Goal: Transaction & Acquisition: Purchase product/service

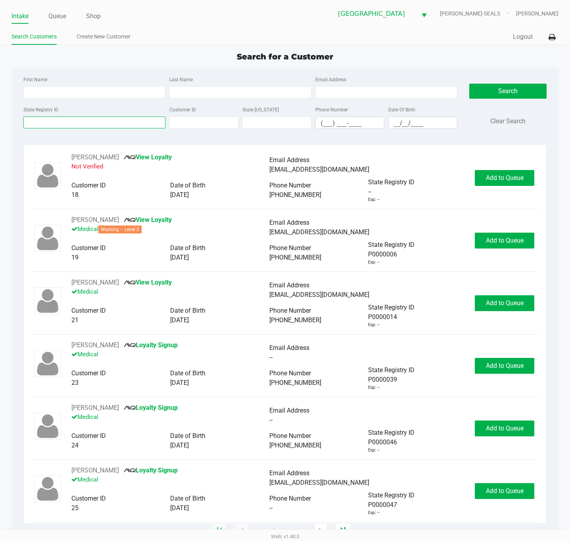
click at [37, 125] on input "State Registry ID" at bounding box center [94, 123] width 142 height 12
click at [68, 121] on input "State Registry ID" at bounding box center [94, 123] width 142 height 12
click at [75, 95] on input "First Name" at bounding box center [94, 92] width 142 height 12
type input "[PERSON_NAME]"
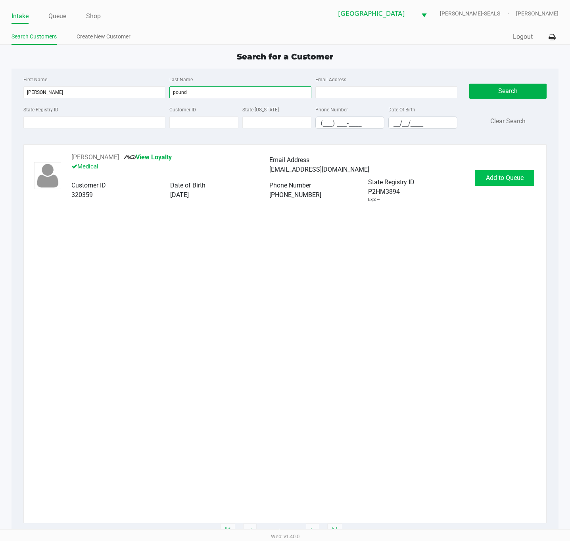
type input "pound"
click at [507, 176] on span "Add to Queue" at bounding box center [505, 178] width 38 height 8
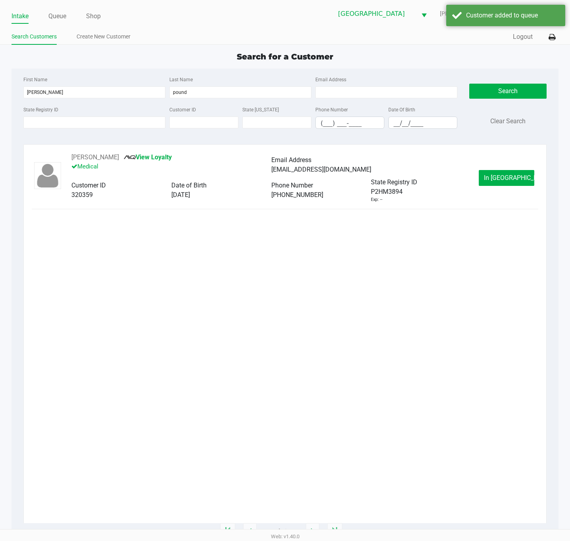
click at [505, 181] on span "In [GEOGRAPHIC_DATA]" at bounding box center [517, 178] width 67 height 8
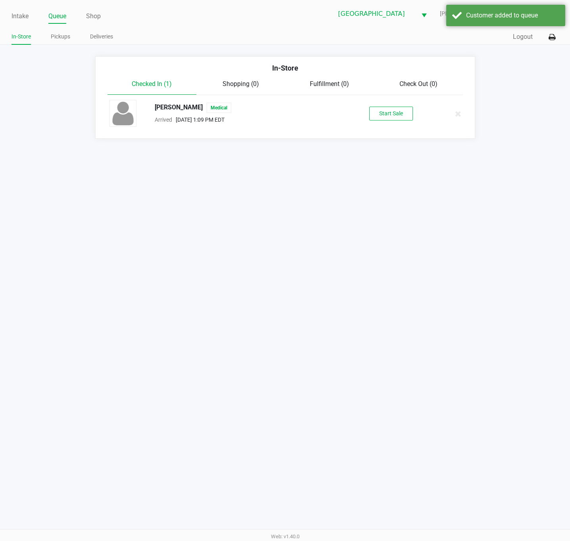
click at [367, 119] on div "Start Sale" at bounding box center [391, 114] width 91 height 14
click at [376, 113] on button "Start Sale" at bounding box center [391, 114] width 44 height 14
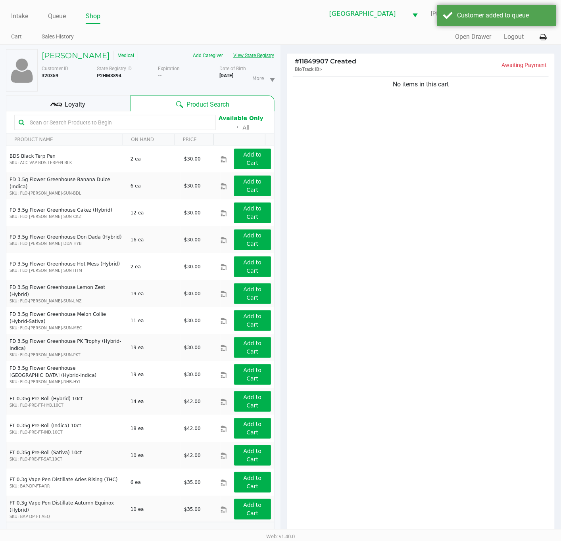
click at [255, 55] on button "View State Registry" at bounding box center [251, 55] width 46 height 13
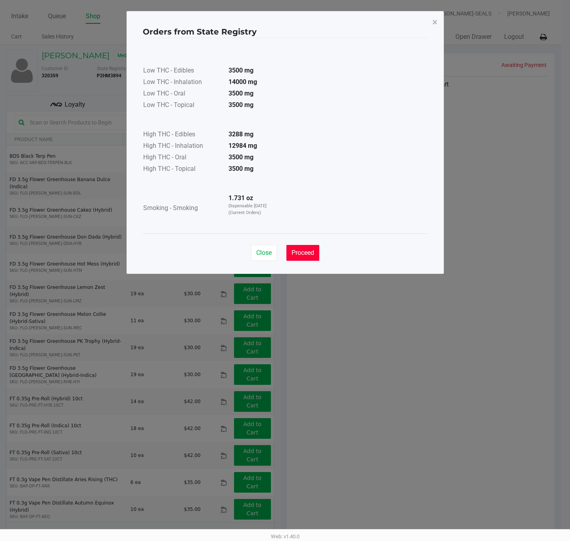
click at [305, 256] on span "Proceed" at bounding box center [303, 253] width 23 height 8
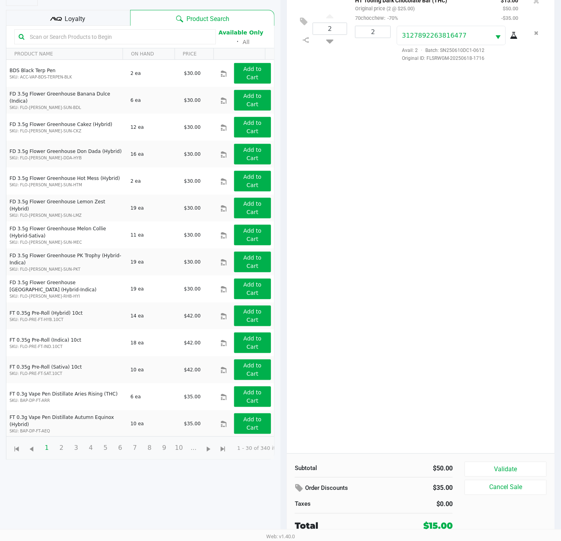
scroll to position [88, 0]
click at [498, 468] on button "Validate" at bounding box center [506, 469] width 82 height 15
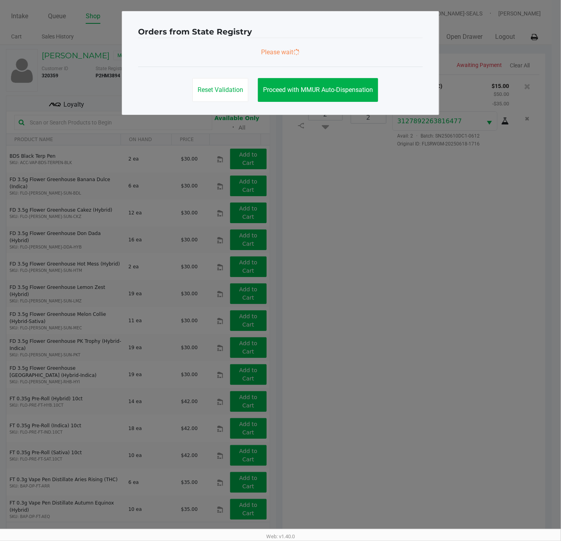
scroll to position [0, 0]
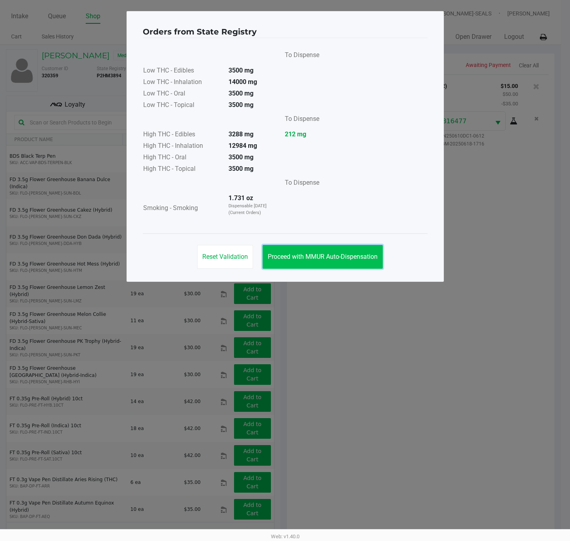
click at [319, 261] on span "Proceed with MMUR Auto-Dispensation" at bounding box center [323, 257] width 110 height 8
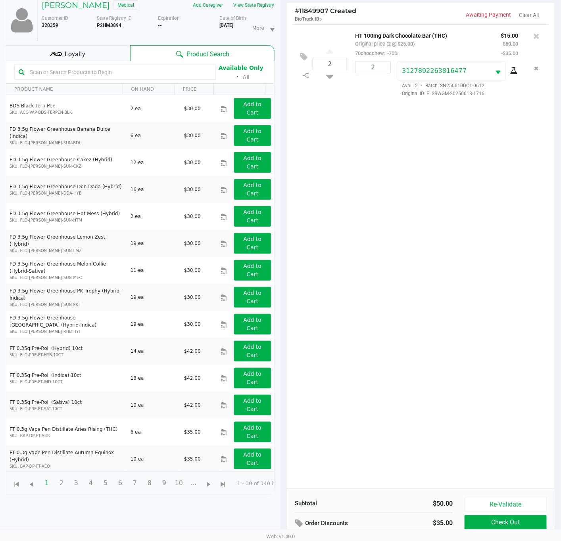
scroll to position [88, 0]
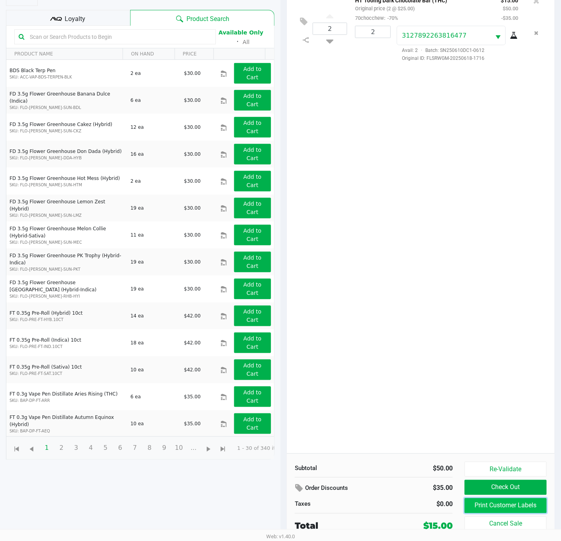
click at [487, 506] on button "Print Customer Labels" at bounding box center [506, 506] width 82 height 15
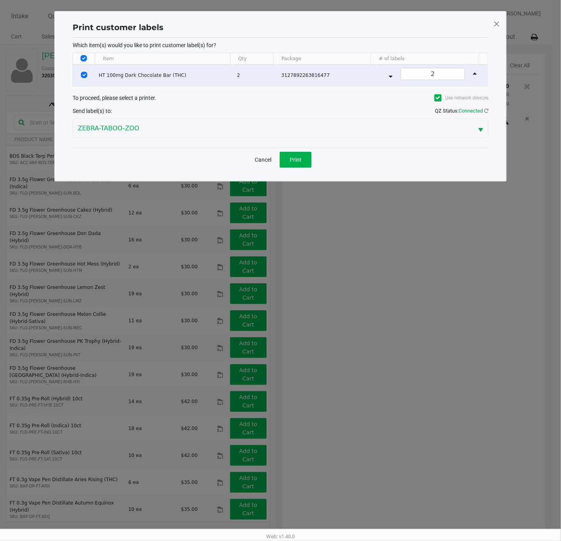
scroll to position [0, 0]
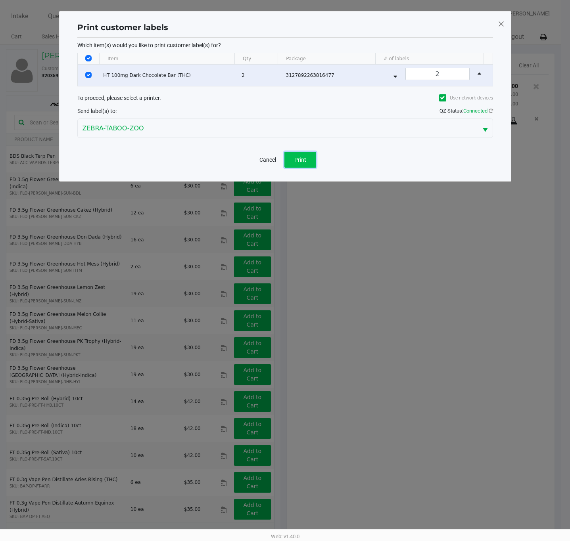
click at [302, 162] on span "Print" at bounding box center [300, 160] width 12 height 6
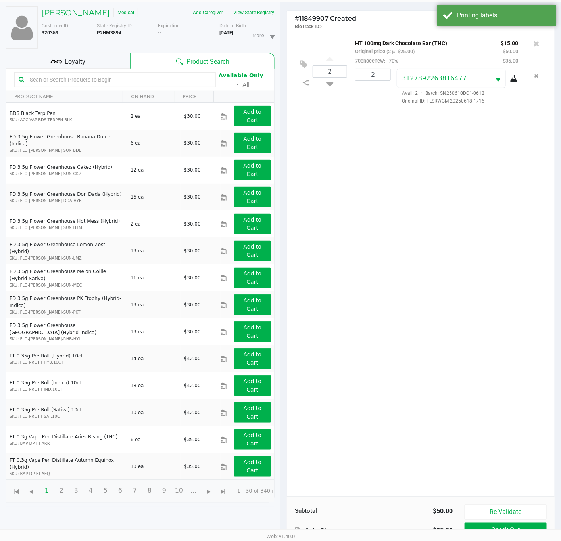
scroll to position [88, 0]
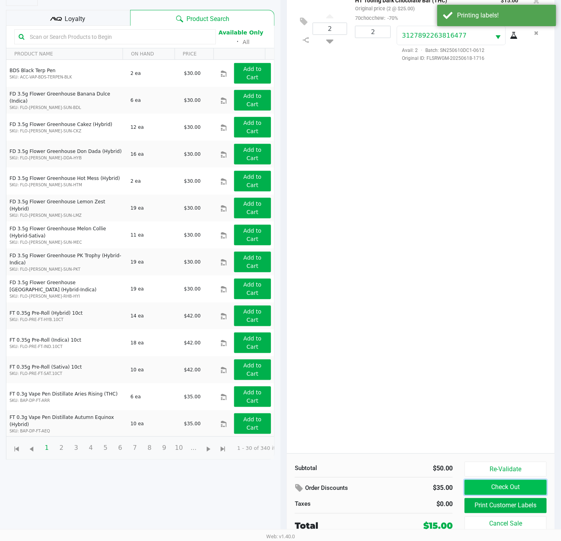
click at [479, 490] on button "Check Out" at bounding box center [506, 487] width 82 height 15
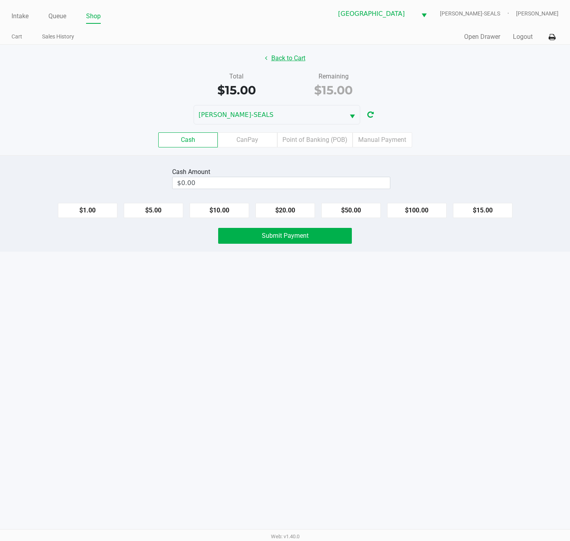
click at [278, 60] on button "Back to Cart" at bounding box center [285, 58] width 51 height 15
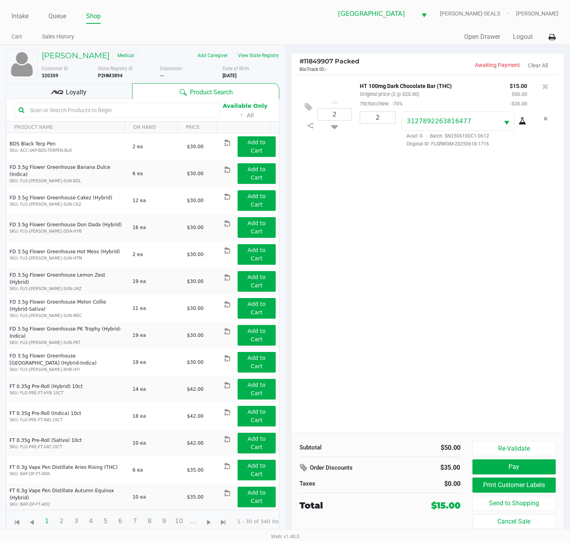
click at [443, 319] on div "2 HT 100mg Dark Chocolate Bar (THC) Original price (2 @ $25.00) 70chocchew: -70…" at bounding box center [428, 254] width 273 height 359
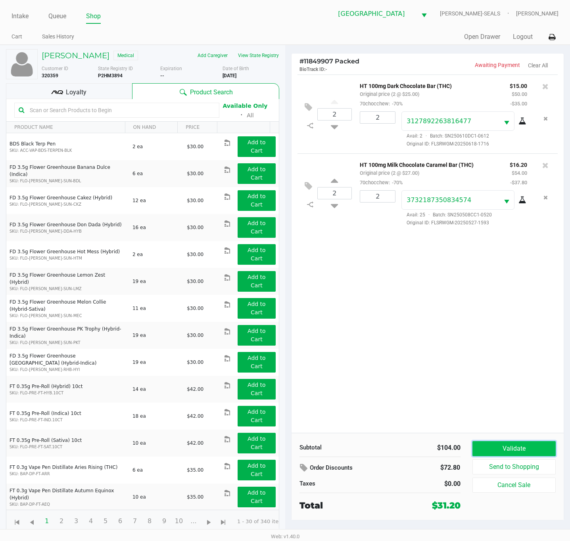
drag, startPoint x: 498, startPoint y: 447, endPoint x: 468, endPoint y: 390, distance: 64.6
click at [498, 447] on button "Validate" at bounding box center [514, 449] width 84 height 15
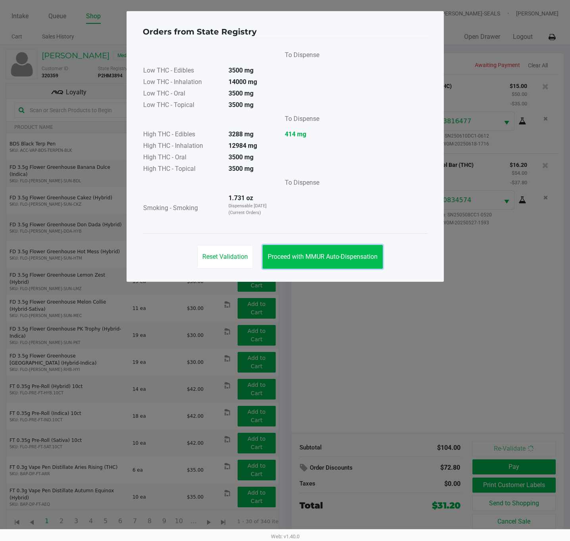
click at [315, 254] on span "Proceed with MMUR Auto-Dispensation" at bounding box center [323, 257] width 110 height 8
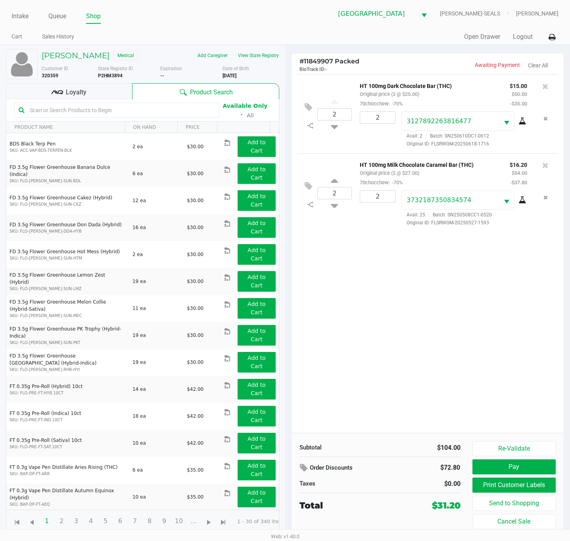
click at [475, 412] on div "2 HT 100mg Dark Chocolate Bar (THC) Original price (2 @ $25.00) 70chocchew: -70…" at bounding box center [428, 254] width 273 height 359
click at [405, 352] on div "2 HT 100mg Dark Chocolate Bar (THC) Original price (2 @ $25.00) 70chocchew: -70…" at bounding box center [428, 254] width 273 height 359
click at [115, 93] on div "Loyalty" at bounding box center [69, 91] width 126 height 16
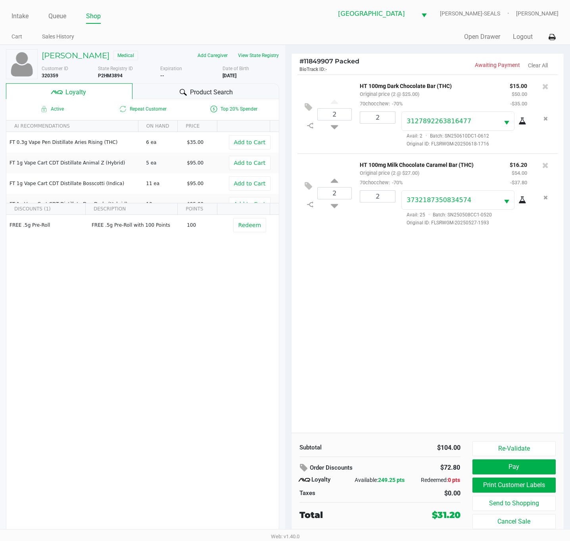
click at [357, 334] on div "2 HT 100mg Dark Chocolate Bar (THC) Original price (2 @ $25.00) 70chocchew: -70…" at bounding box center [428, 254] width 273 height 359
click at [516, 489] on button "Print Customer Labels" at bounding box center [514, 485] width 84 height 15
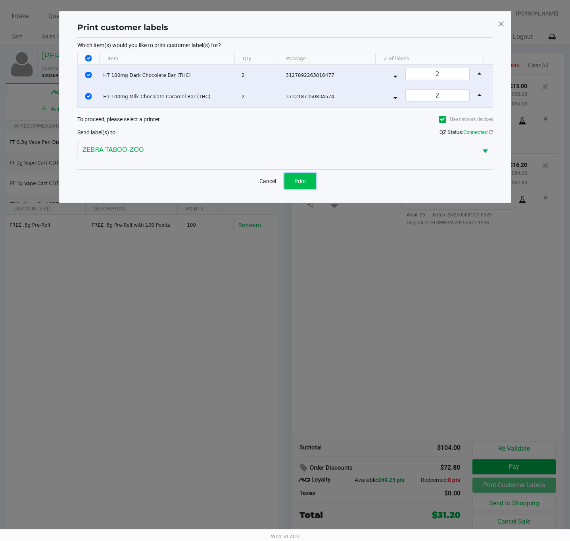
click at [298, 181] on span "Print" at bounding box center [300, 181] width 12 height 6
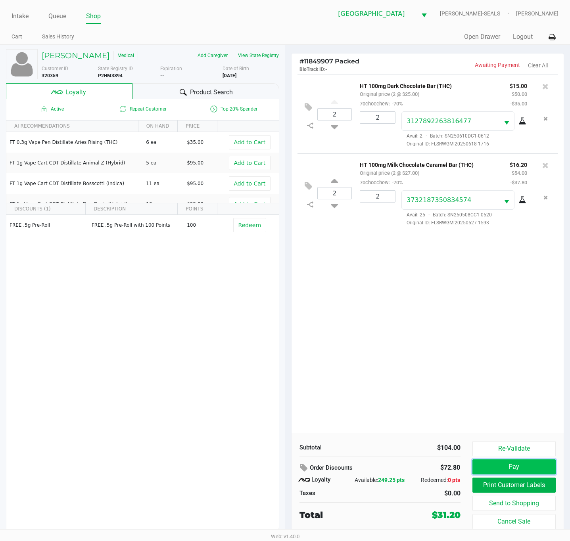
click at [536, 469] on button "Pay" at bounding box center [514, 467] width 84 height 15
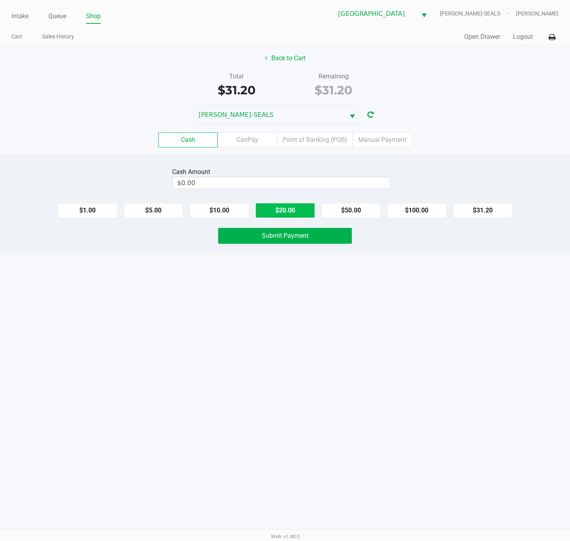
click at [282, 207] on button "$20.00" at bounding box center [285, 210] width 60 height 15
type input "$40.00"
click at [276, 237] on span "Submit Payment" at bounding box center [285, 236] width 47 height 8
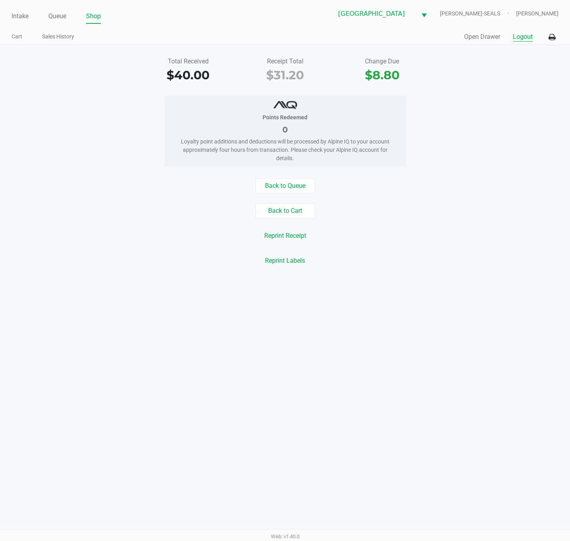
drag, startPoint x: 525, startPoint y: 38, endPoint x: 532, endPoint y: 69, distance: 31.8
click at [525, 38] on button "Logout" at bounding box center [523, 37] width 20 height 10
